Goal: Task Accomplishment & Management: Manage account settings

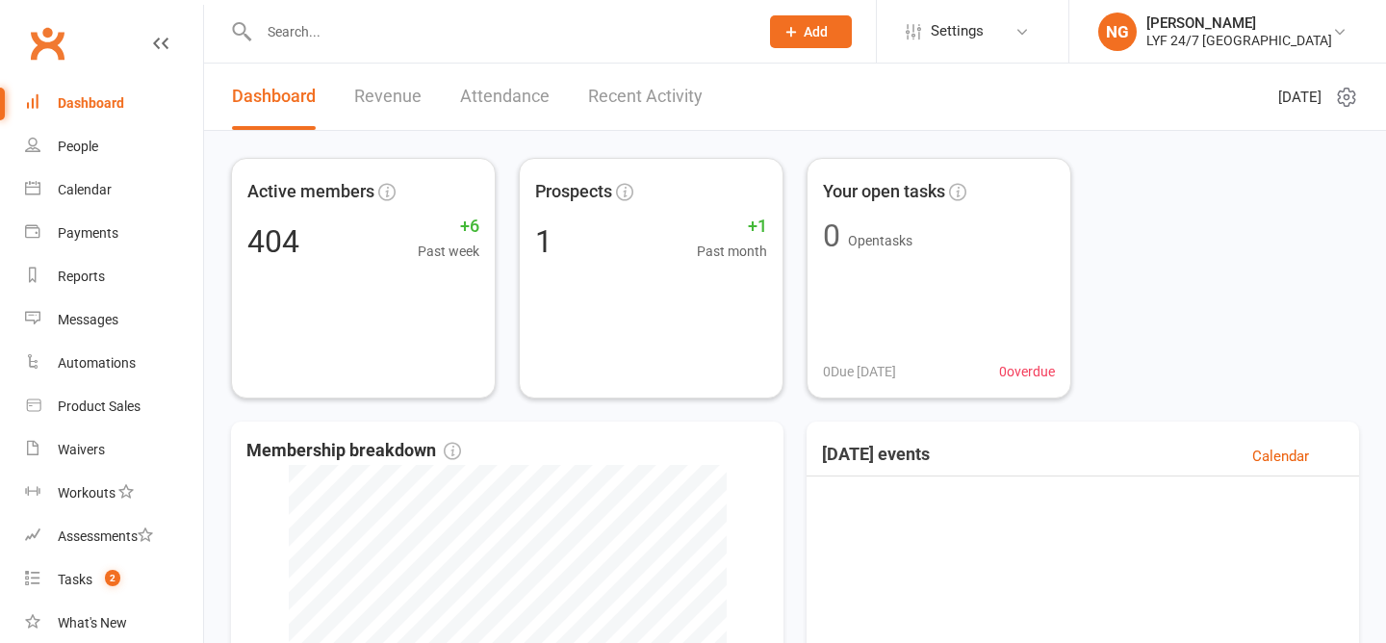
click at [336, 44] on div at bounding box center [488, 31] width 514 height 63
click at [303, 37] on input "text" at bounding box center [499, 31] width 492 height 27
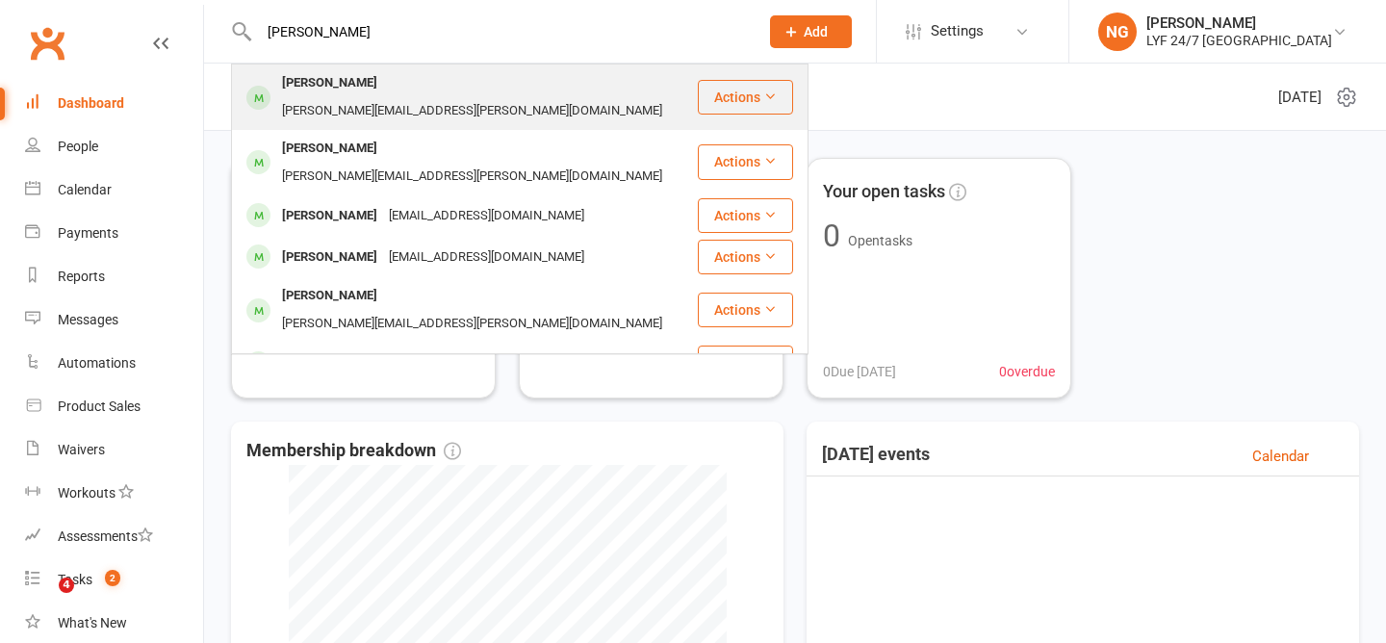
type input "james"
click at [326, 67] on div "James Ross james.p.ross@hotmail.com" at bounding box center [464, 97] width 463 height 64
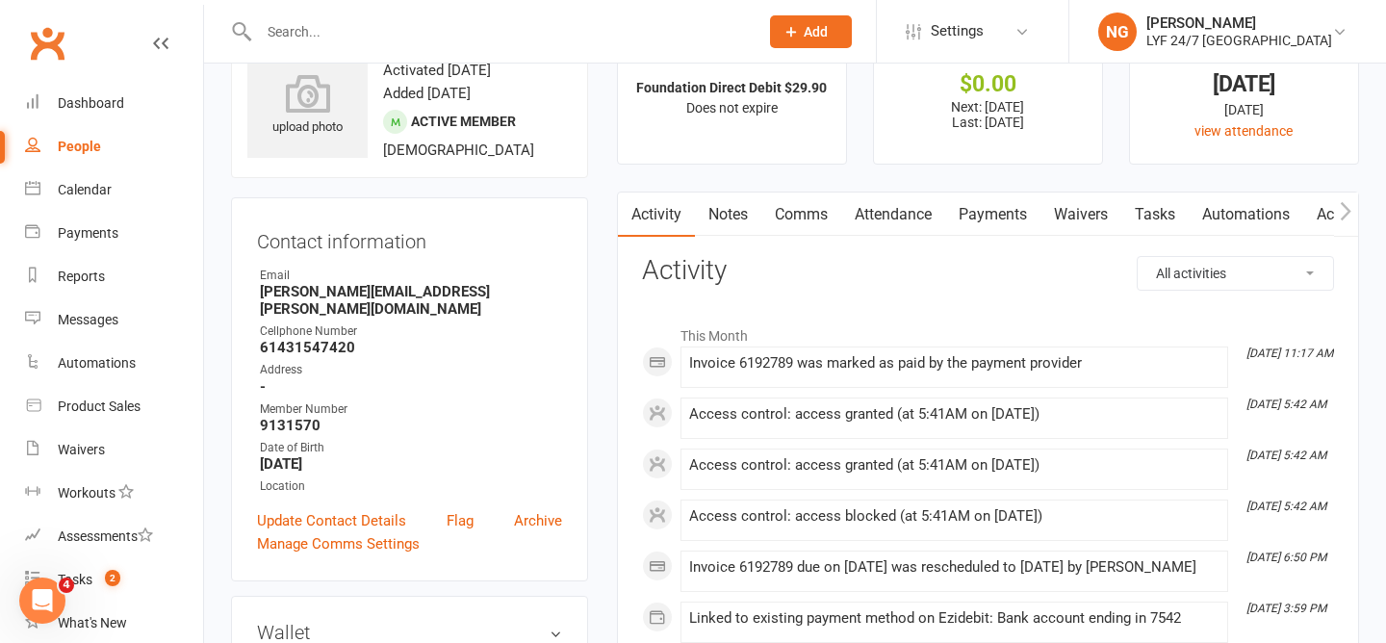
click at [1008, 214] on link "Payments" at bounding box center [992, 214] width 95 height 44
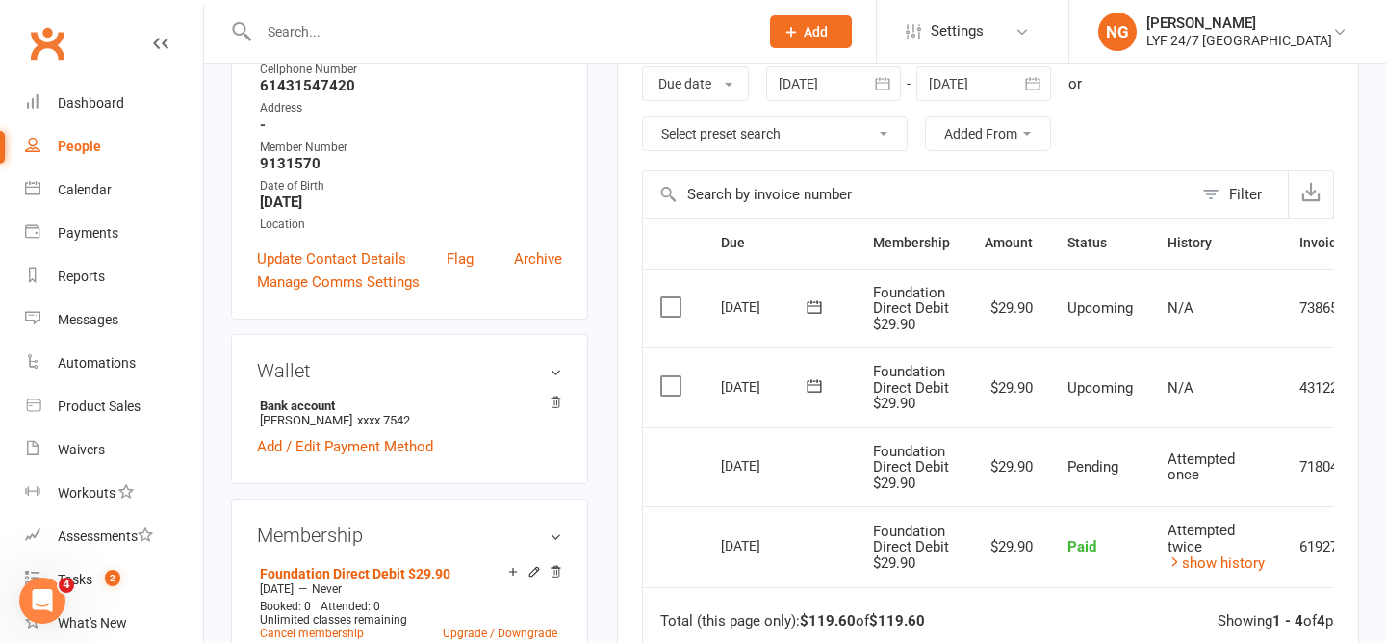
scroll to position [332, 0]
click at [765, 463] on div "13 Aug 2025" at bounding box center [765, 464] width 89 height 30
click at [748, 436] on td "13 Aug 2025" at bounding box center [779, 466] width 152 height 80
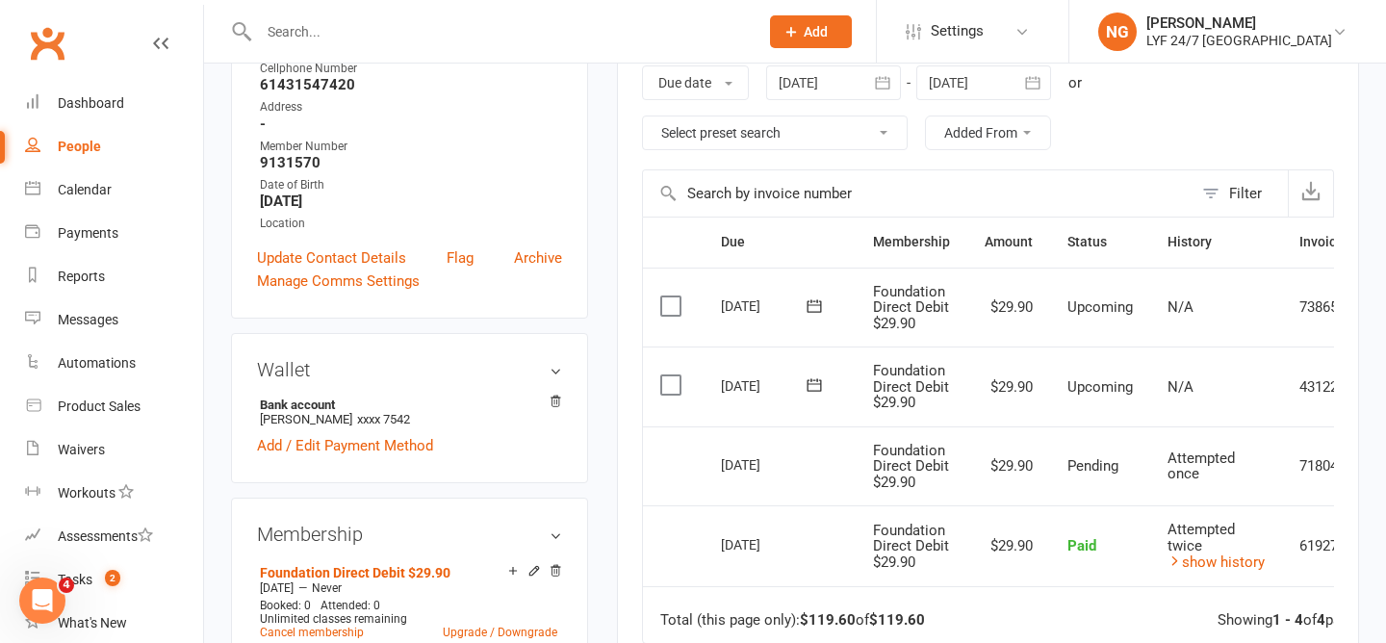
click at [762, 545] on div "08 Aug 2025" at bounding box center [765, 544] width 89 height 30
click at [740, 476] on div "13 Aug 2025" at bounding box center [765, 464] width 89 height 30
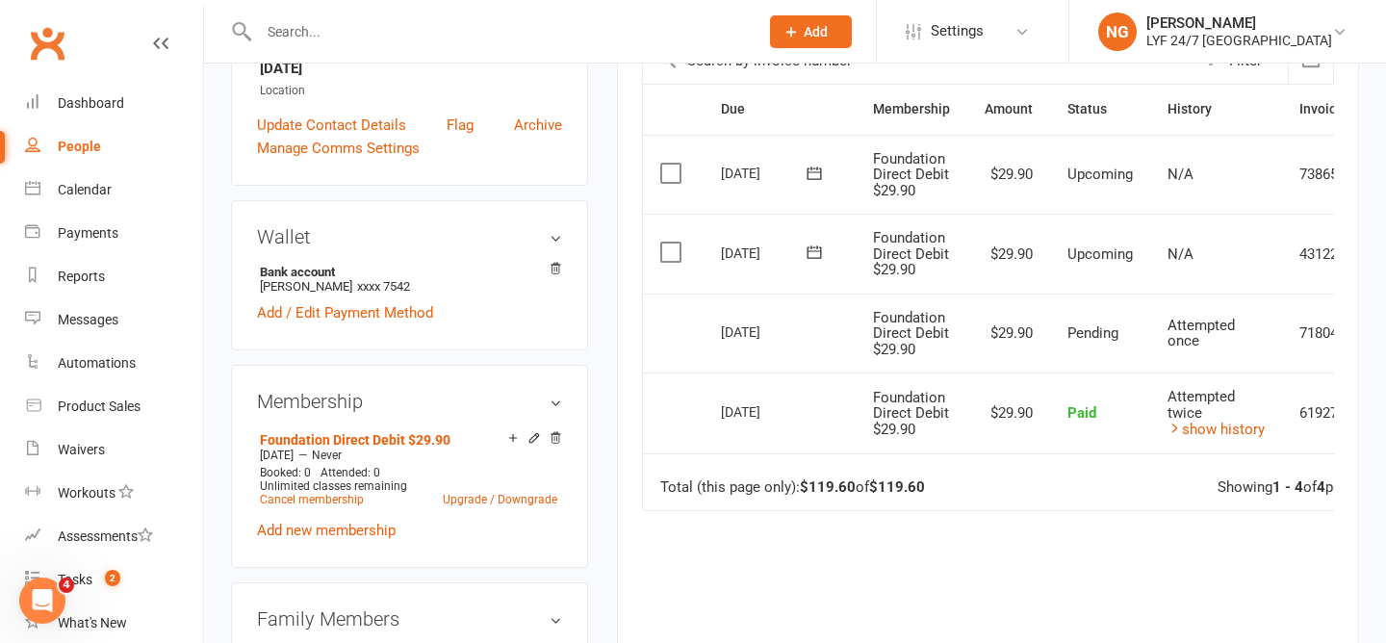
scroll to position [464, 0]
click at [741, 419] on div "08 Aug 2025" at bounding box center [765, 412] width 89 height 30
click at [692, 358] on td "Select this" at bounding box center [673, 334] width 61 height 80
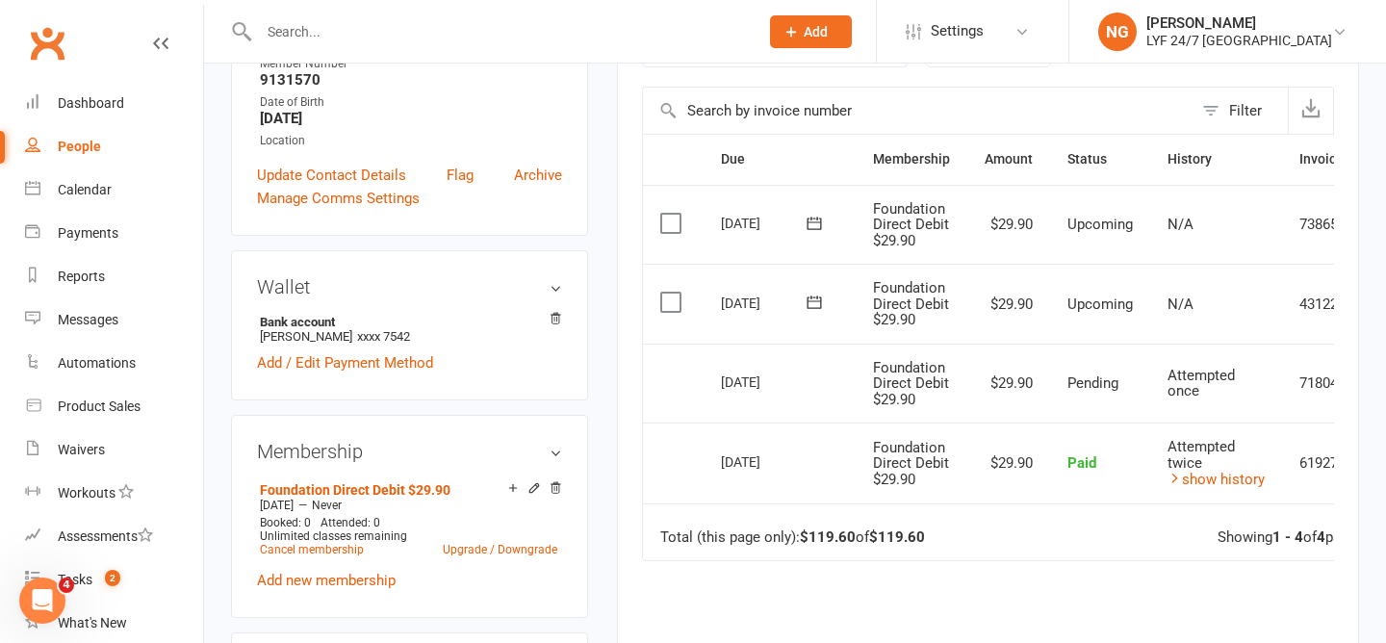
scroll to position [0, 0]
